Goal: Transaction & Acquisition: Purchase product/service

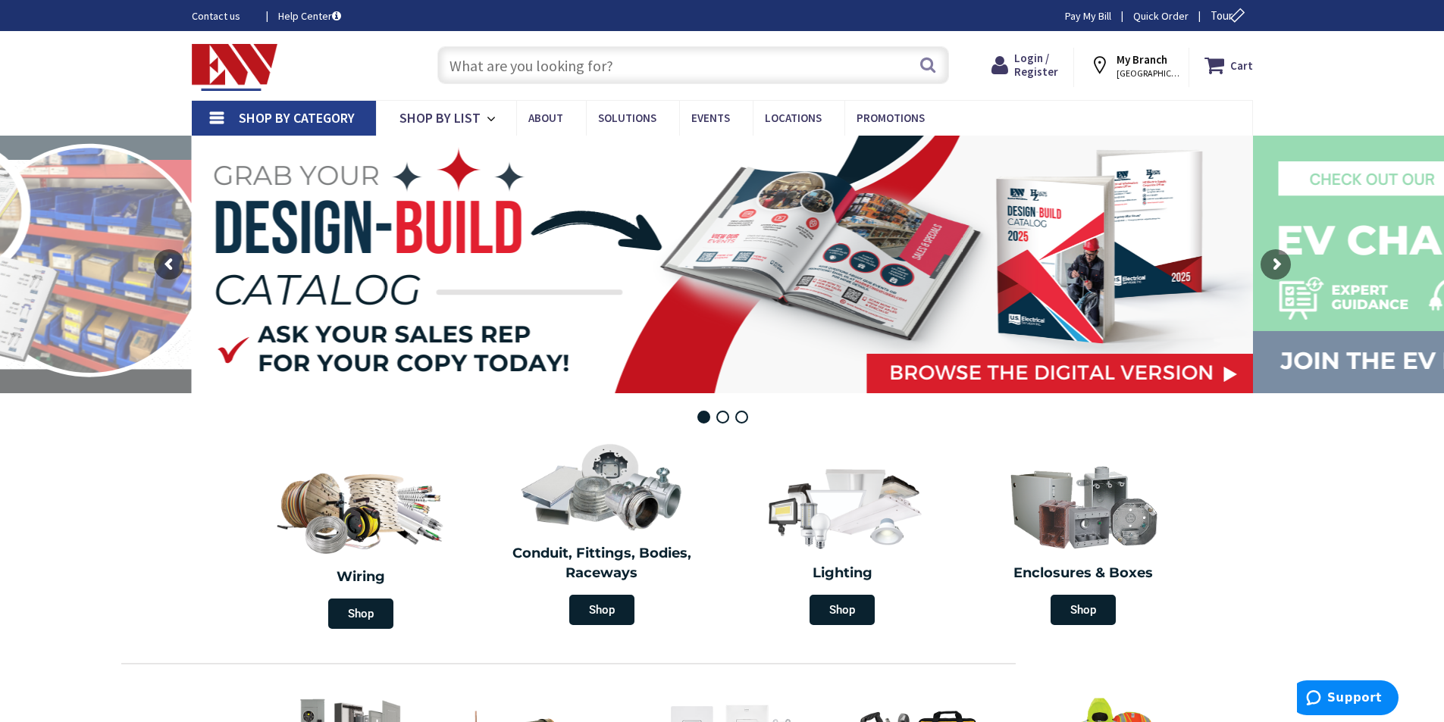
click at [559, 54] on input "text" at bounding box center [693, 65] width 512 height 38
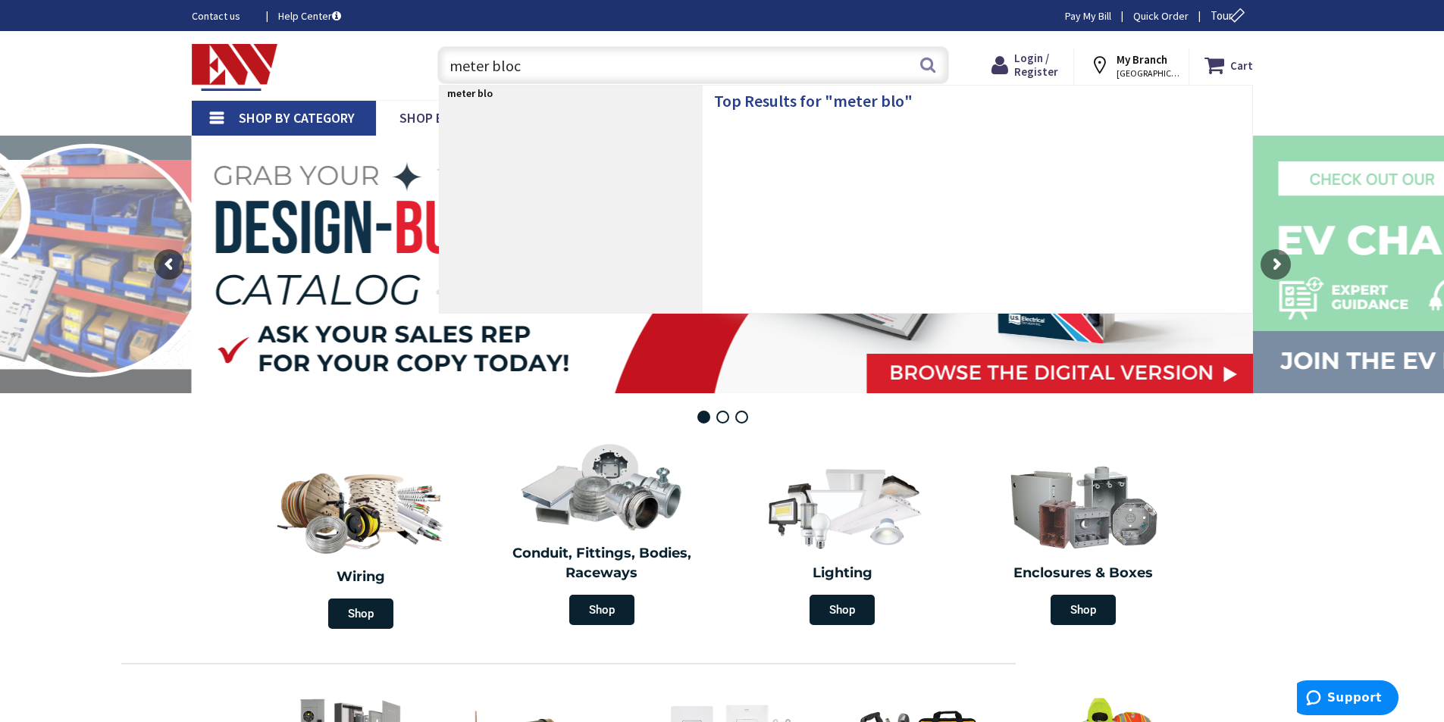
type input "meter block"
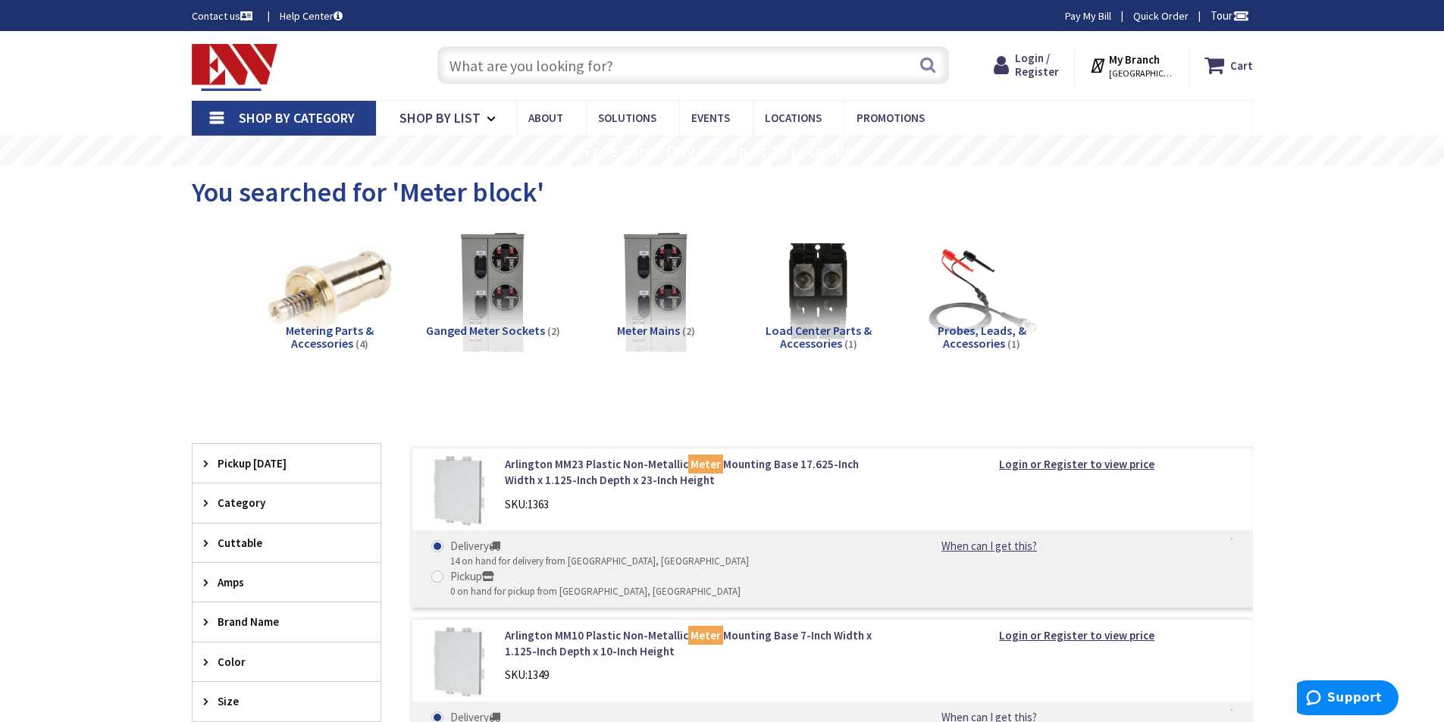
click at [655, 569] on label "Pickup 0 on hand for pickup from Stamford, CT" at bounding box center [585, 584] width 309 height 30
click at [445, 572] on input "Pickup 0 on hand for pickup from Stamford, CT" at bounding box center [440, 577] width 10 height 10
radio input "true"
click at [443, 571] on span at bounding box center [437, 577] width 12 height 12
click at [445, 572] on input "Pickup 0 on hand for pickup from Stamford, CT" at bounding box center [440, 577] width 10 height 10
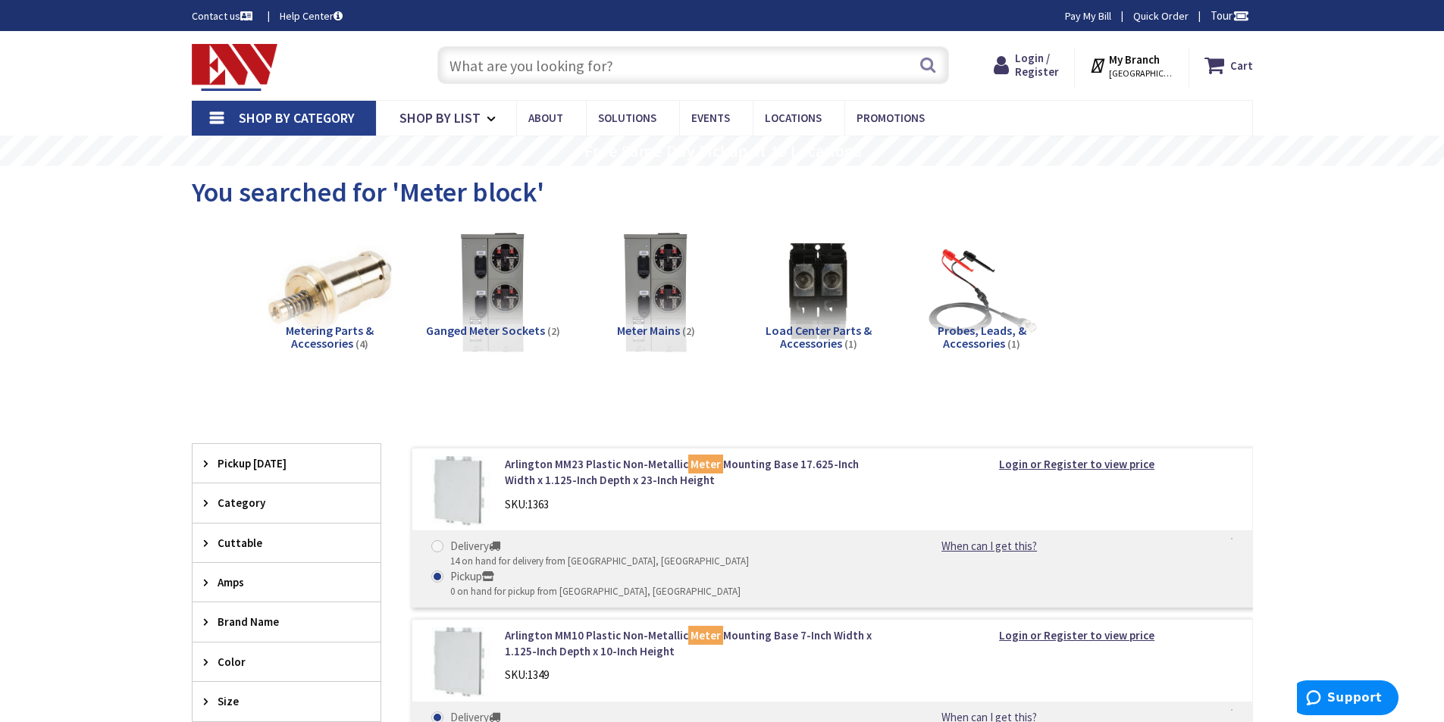
click at [1147, 64] on strong "My Branch" at bounding box center [1134, 59] width 51 height 14
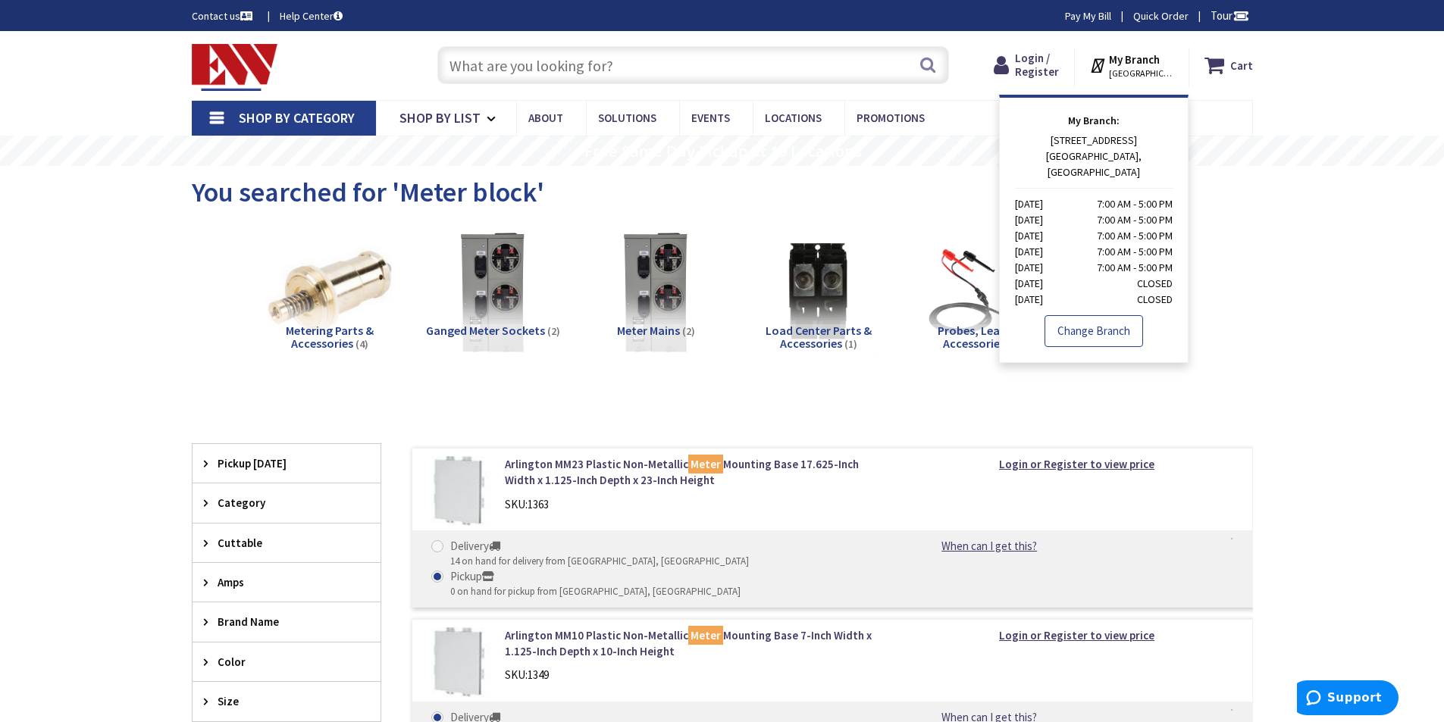
click at [1095, 320] on link "Change Branch" at bounding box center [1094, 331] width 99 height 32
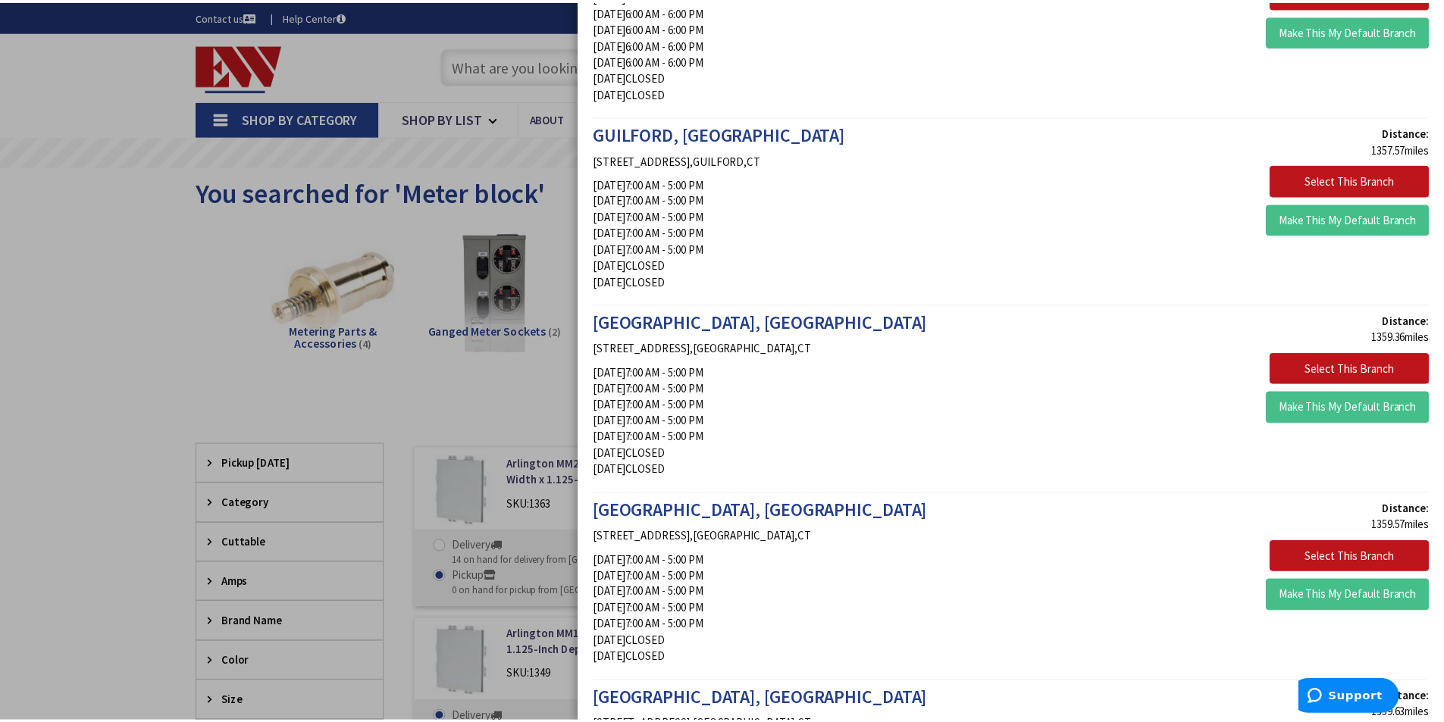
scroll to position [2502, 0]
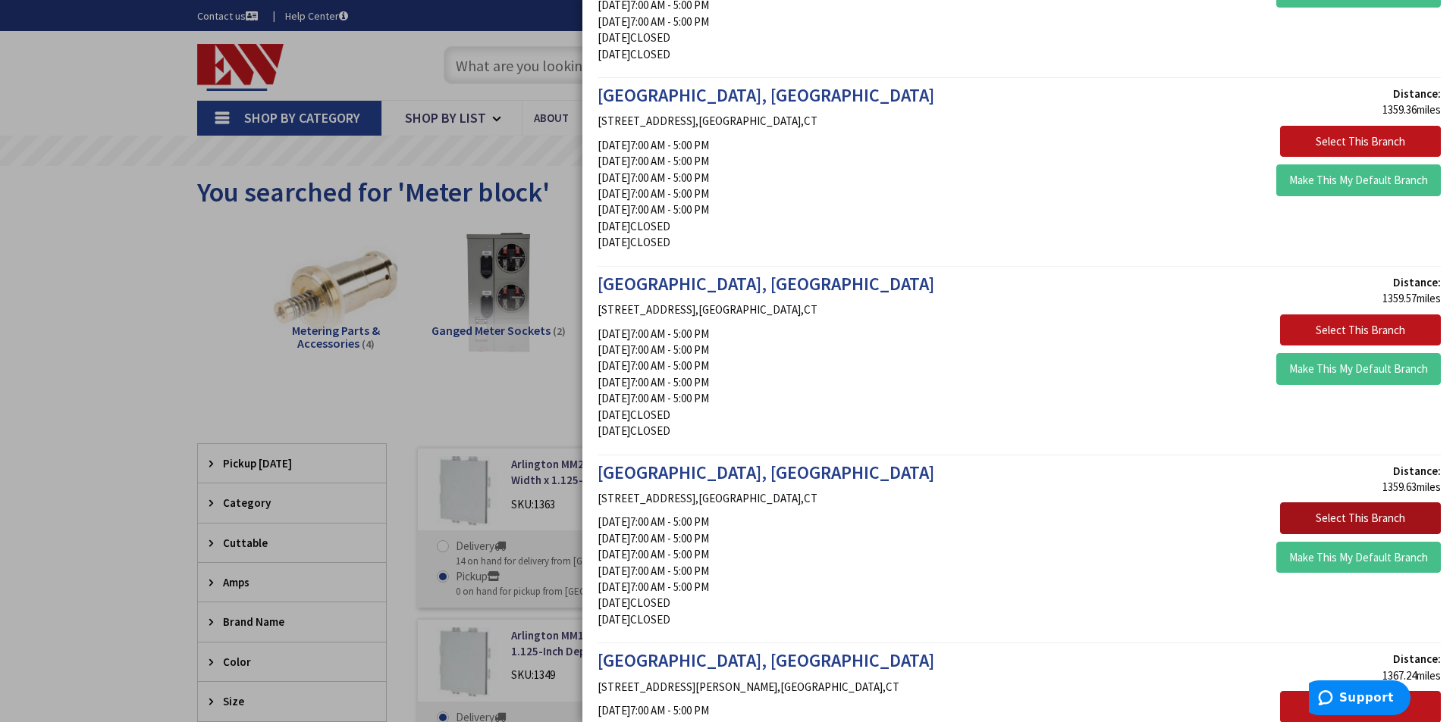
click at [1358, 525] on button "Select This Branch" at bounding box center [1360, 519] width 161 height 32
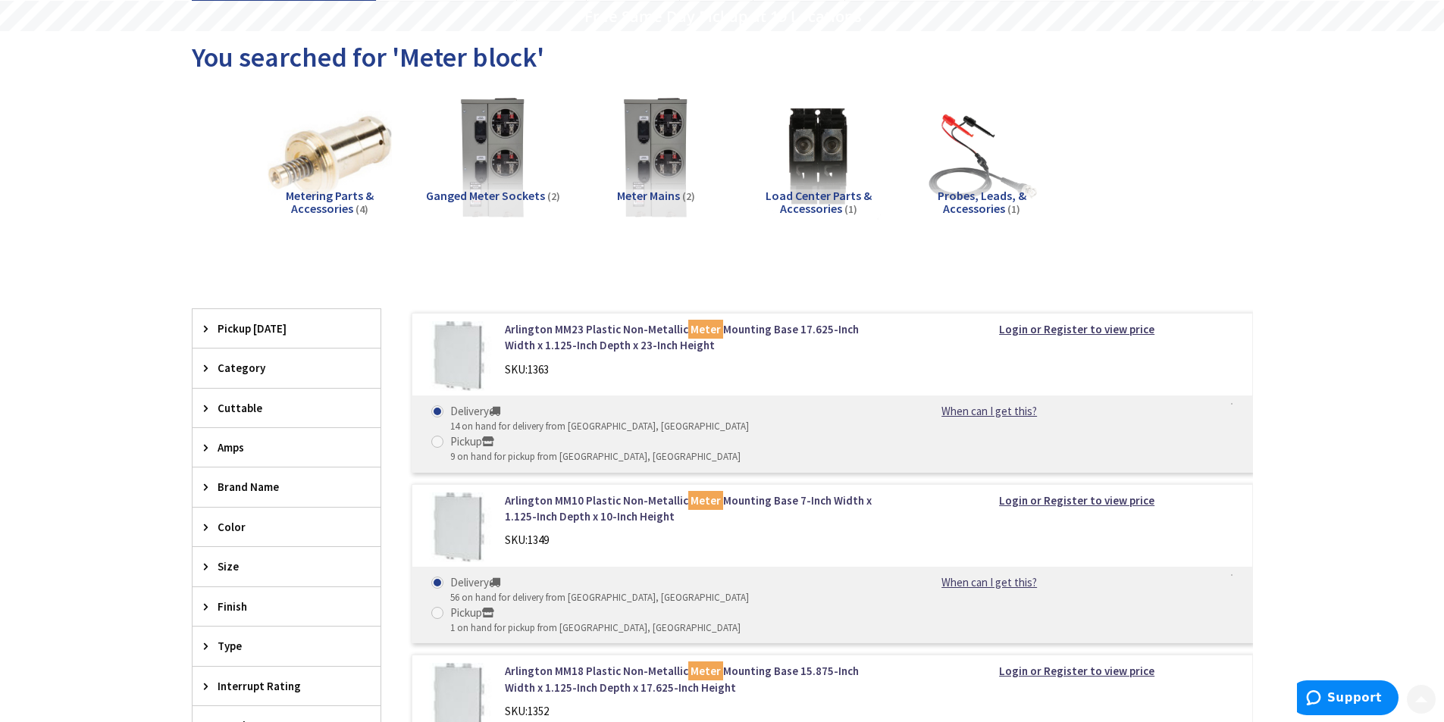
scroll to position [152, 0]
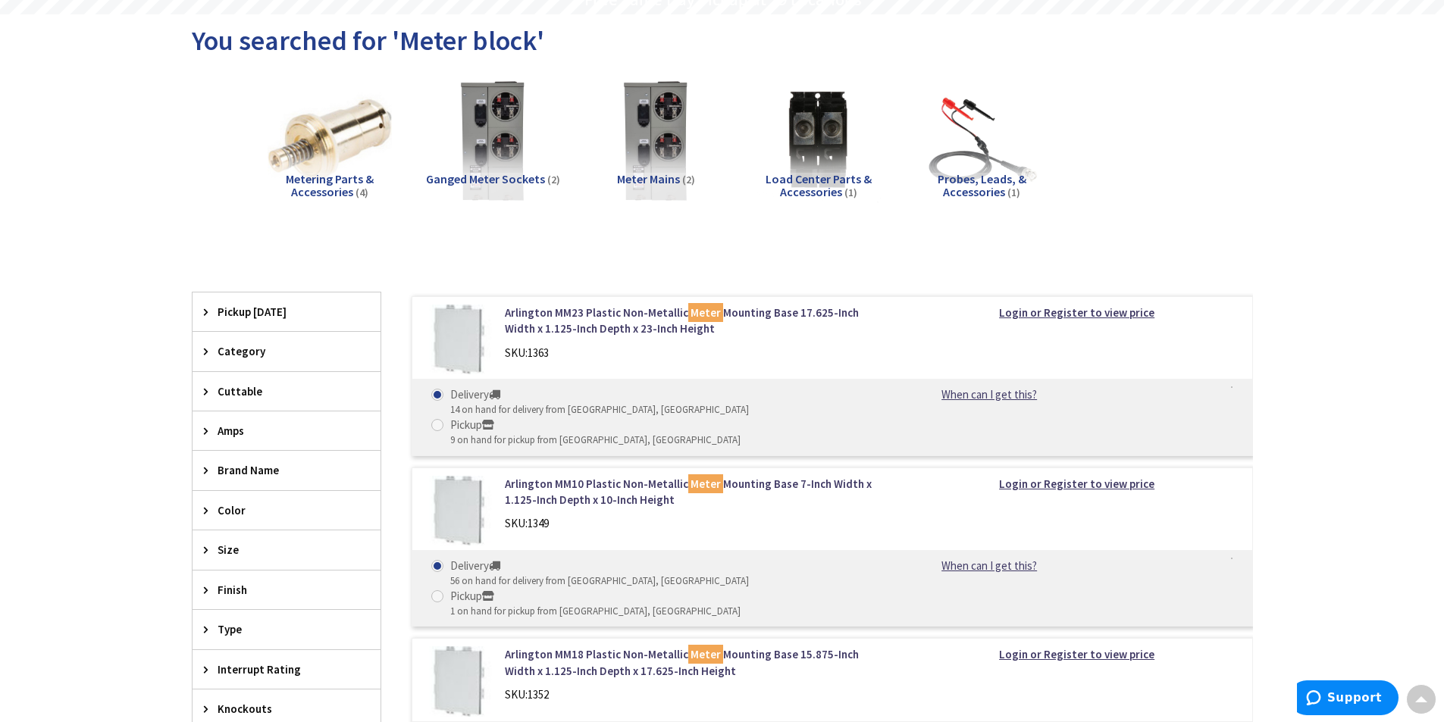
click at [456, 327] on img at bounding box center [459, 340] width 71 height 71
click at [443, 419] on span at bounding box center [437, 425] width 12 height 12
click at [445, 420] on input "Pickup 9 on hand for pickup from Windsor, CT" at bounding box center [440, 425] width 10 height 10
radio input "true"
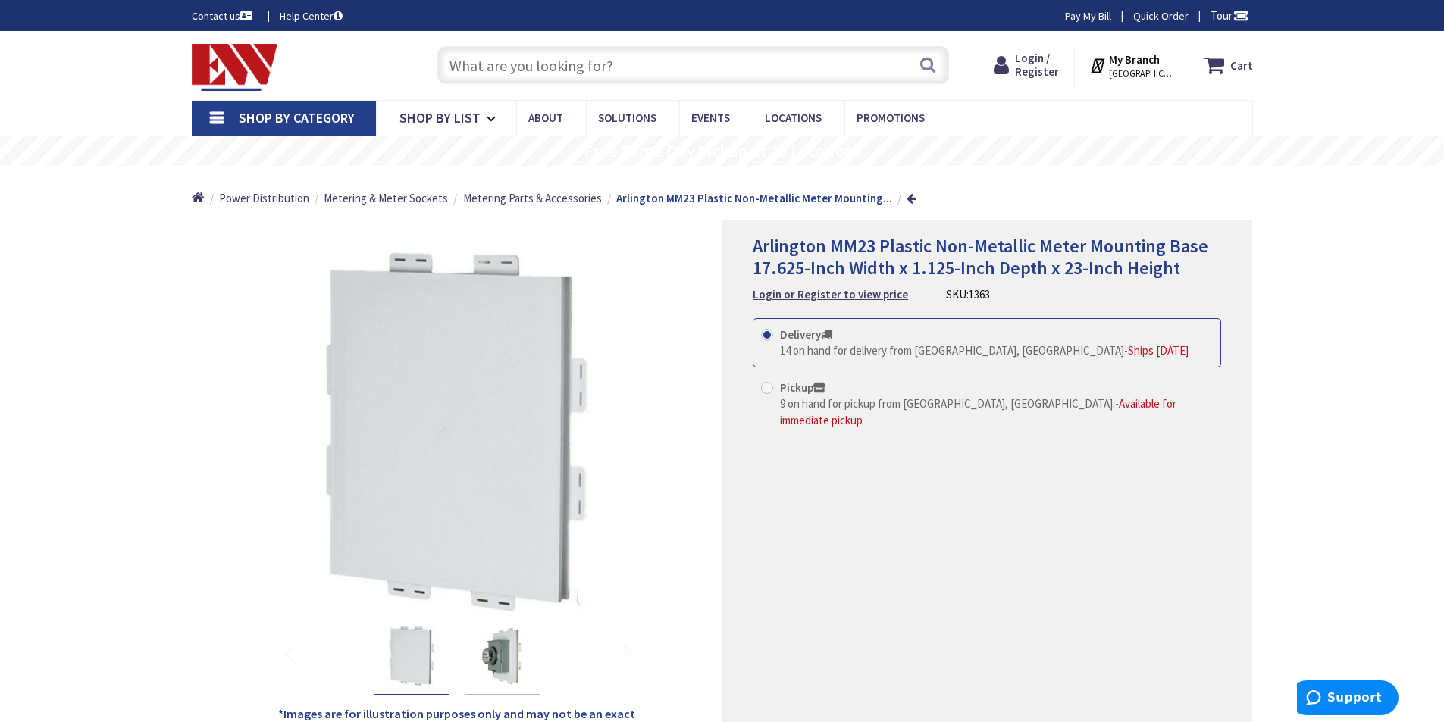
click at [772, 386] on span at bounding box center [767, 388] width 12 height 12
click at [772, 386] on input "Pickup 9 on hand for pickup from Windsor, CT. - Available for immediate pickup" at bounding box center [770, 388] width 10 height 10
radio input "true"
click at [1170, 15] on link "Quick Order" at bounding box center [1160, 15] width 55 height 15
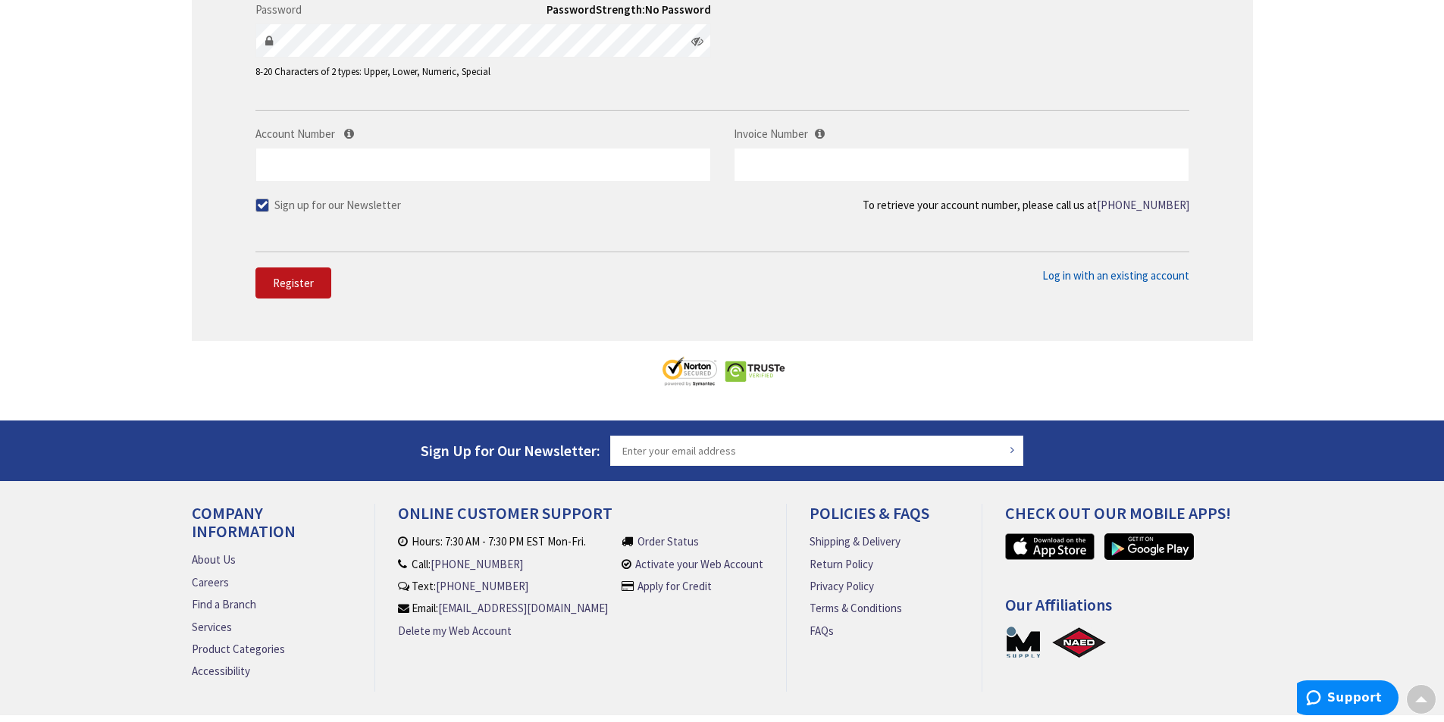
scroll to position [592, 0]
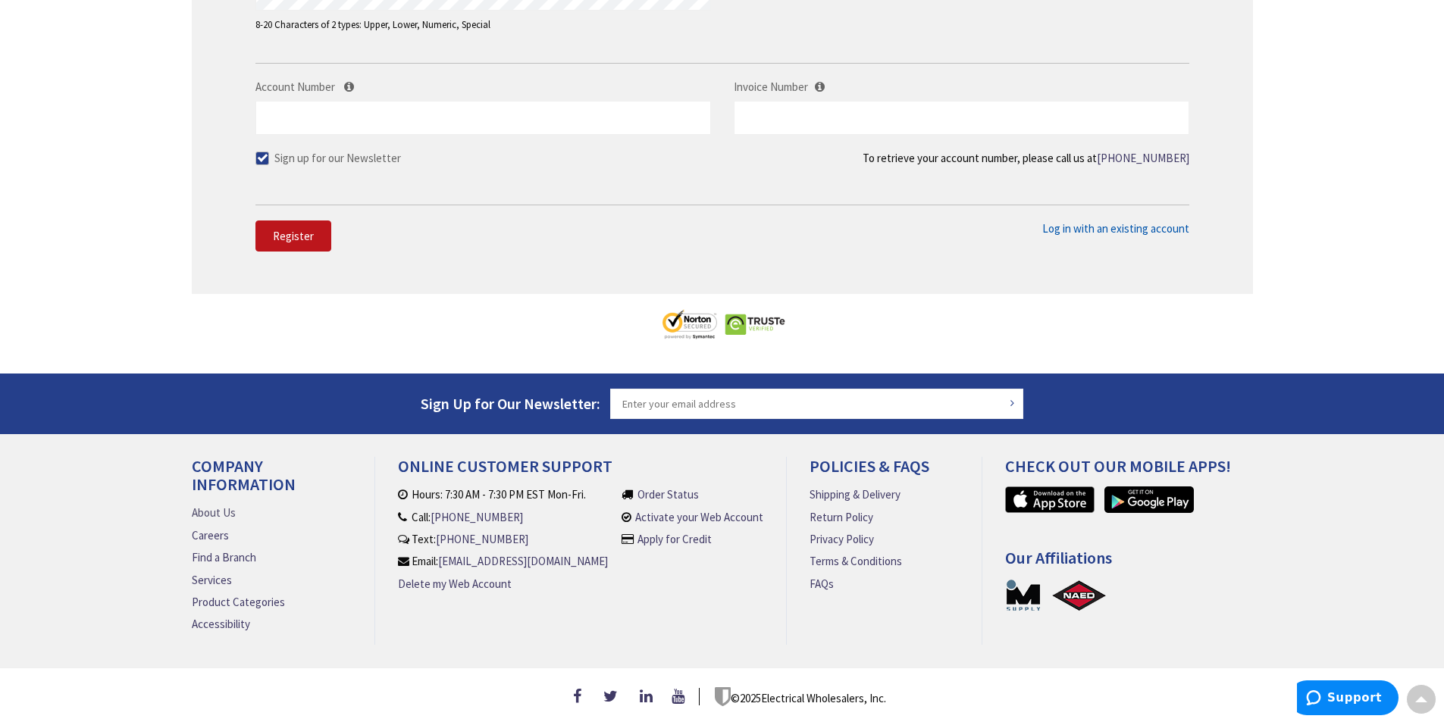
click at [212, 505] on link "About Us" at bounding box center [214, 513] width 44 height 16
click at [206, 507] on link "About Us" at bounding box center [214, 513] width 44 height 16
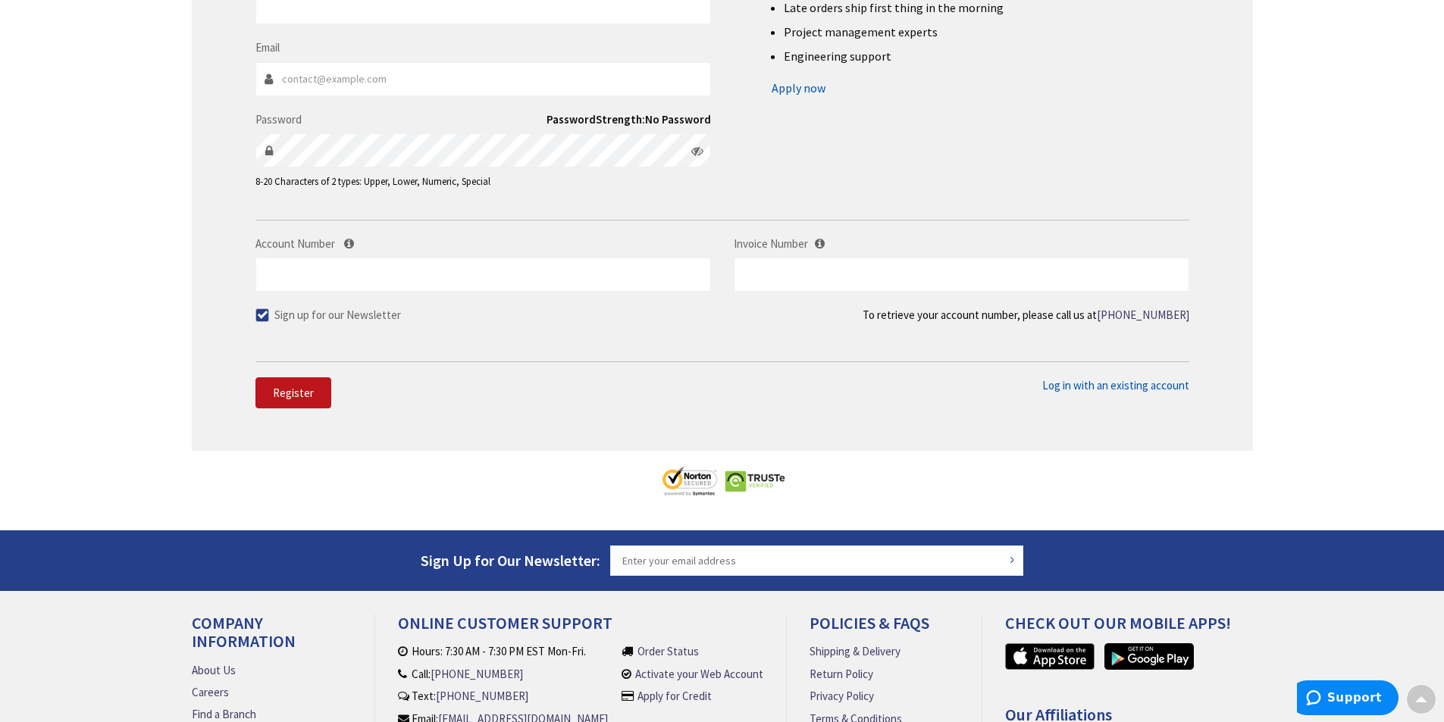
scroll to position [543, 0]
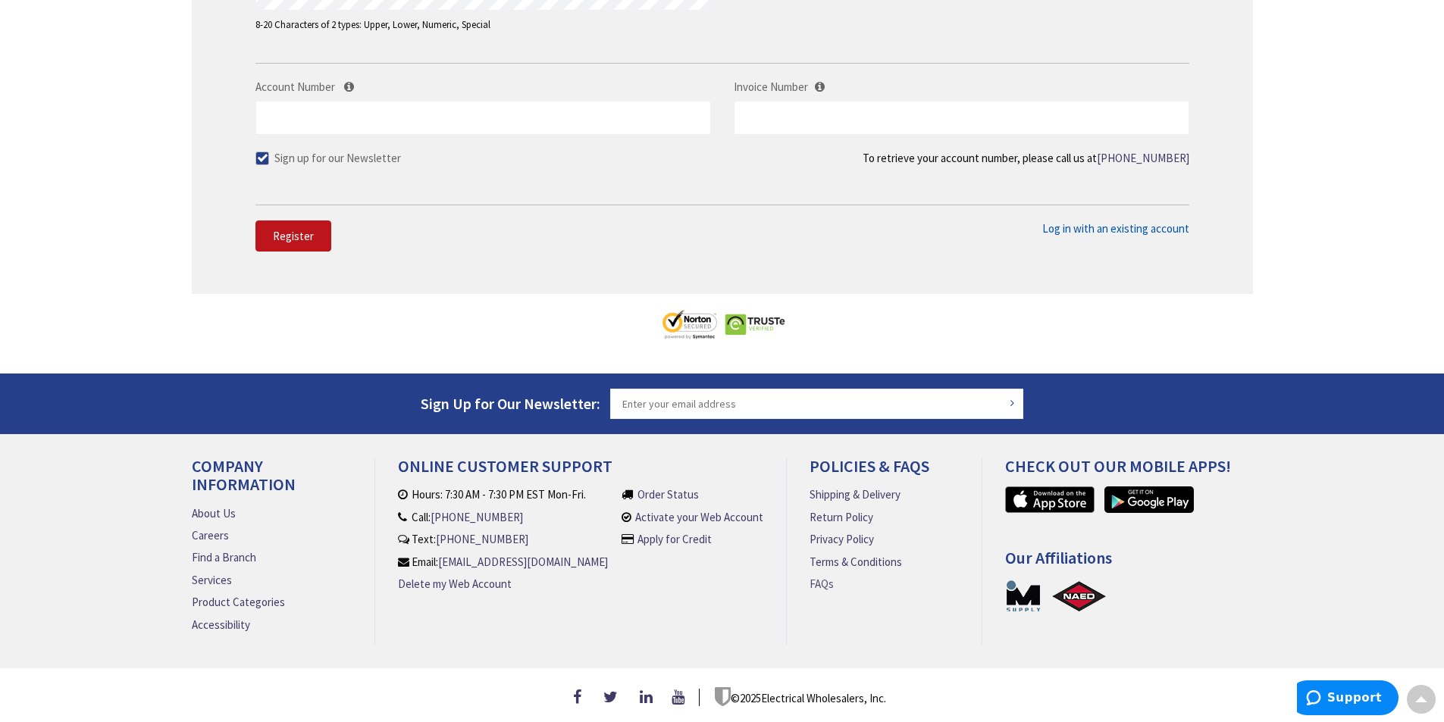
click at [826, 576] on link "FAQs" at bounding box center [822, 584] width 24 height 16
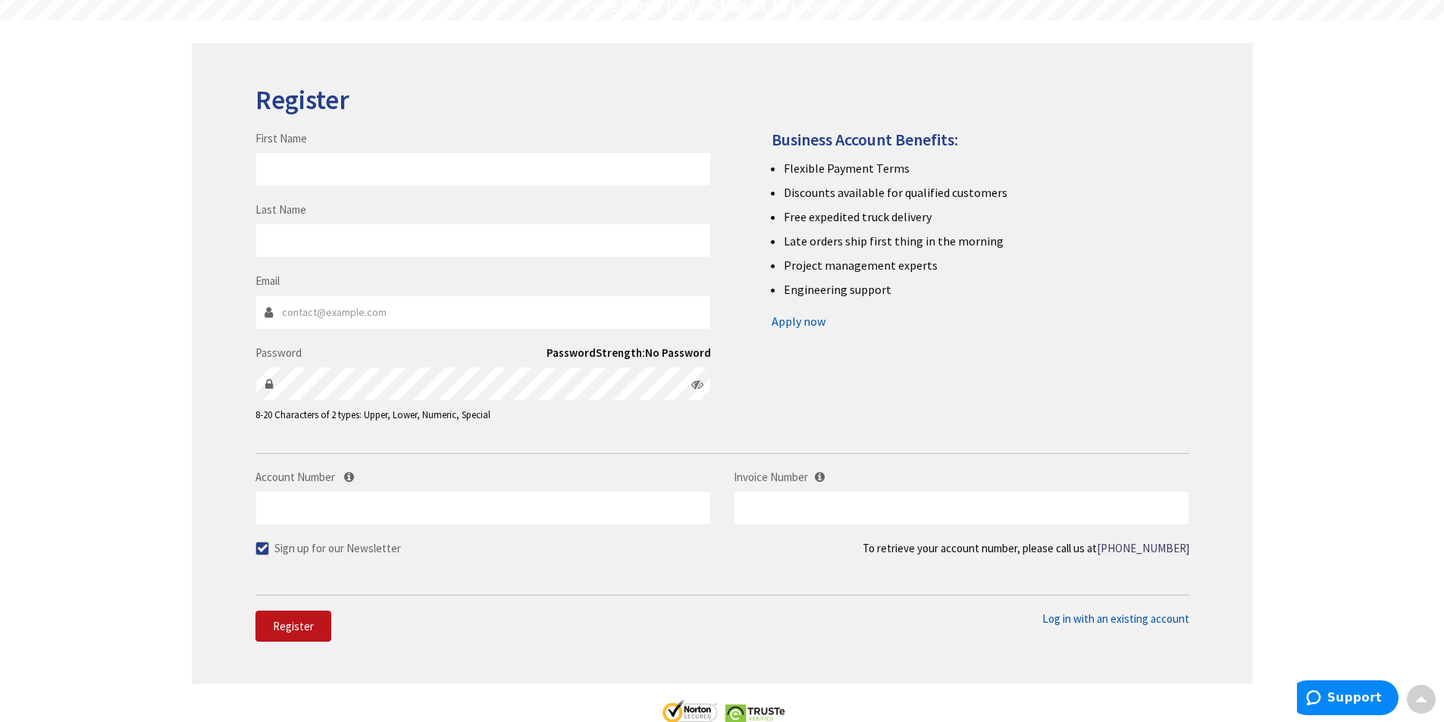
scroll to position [0, 0]
